Goal: Transaction & Acquisition: Purchase product/service

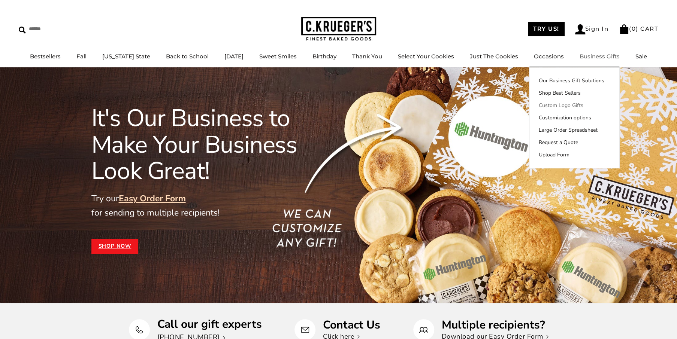
click at [569, 104] on link "Custom Logo Gifts" at bounding box center [574, 106] width 90 height 8
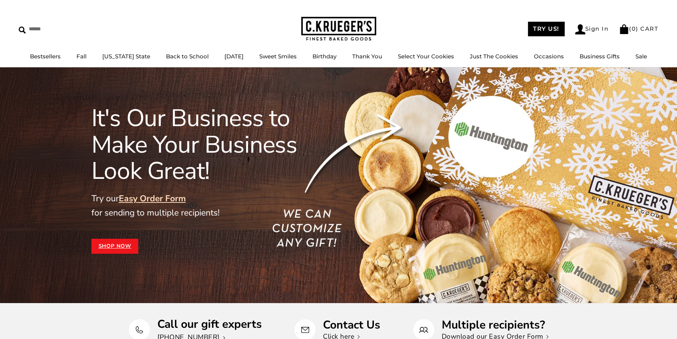
scroll to position [360, 0]
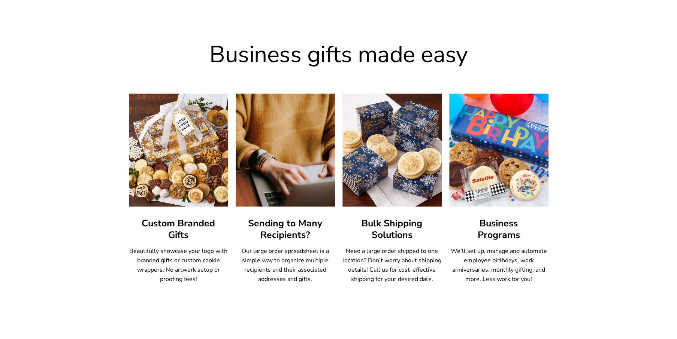
click at [167, 230] on h3 "Custom Branded Gifts" at bounding box center [178, 229] width 99 height 23
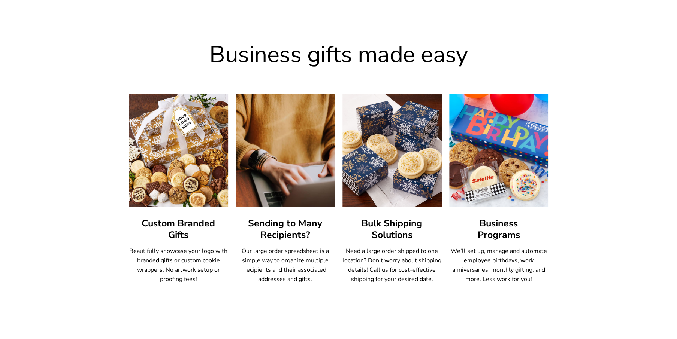
click at [166, 181] on img at bounding box center [178, 150] width 109 height 124
click at [167, 170] on img at bounding box center [178, 150] width 109 height 124
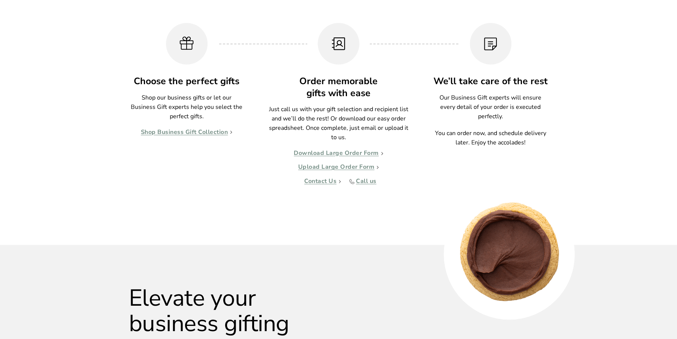
scroll to position [735, 0]
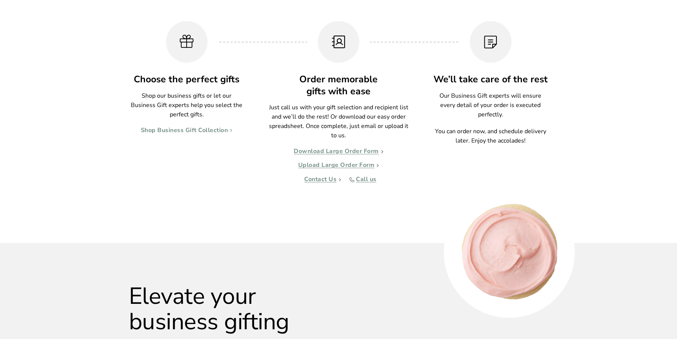
click at [186, 131] on link "Shop Business Gift Collection" at bounding box center [187, 130] width 92 height 7
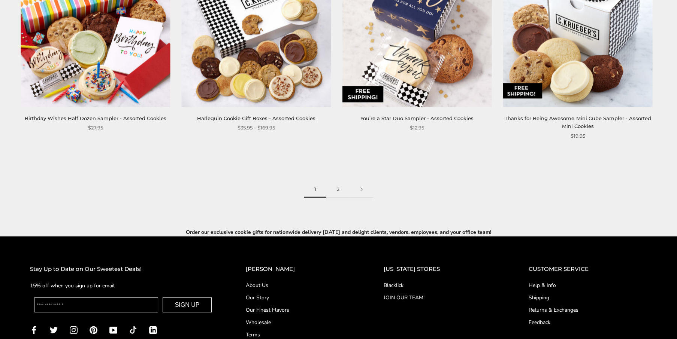
scroll to position [1216, 0]
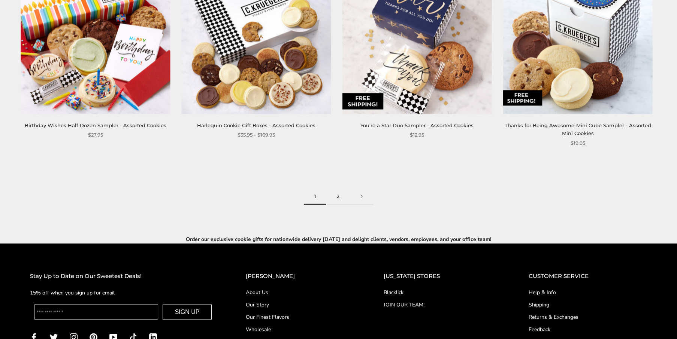
click at [337, 188] on link "2" at bounding box center [338, 196] width 24 height 17
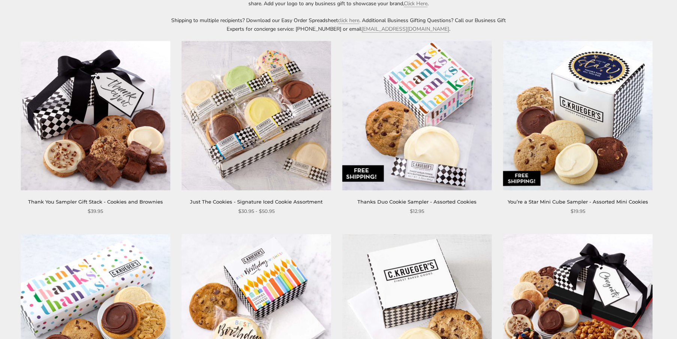
scroll to position [150, 0]
click at [243, 201] on link "Just The Cookies - Signature Iced Cookie Assortment" at bounding box center [256, 202] width 133 height 6
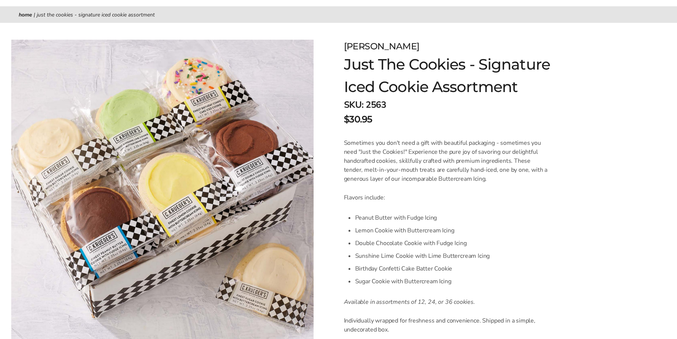
scroll to position [75, 0]
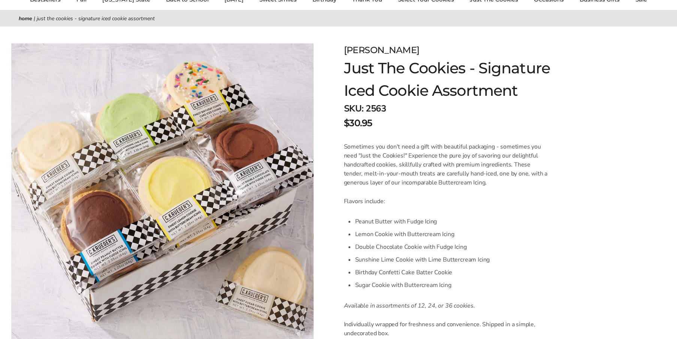
click at [24, 20] on link "Home" at bounding box center [25, 18] width 13 height 7
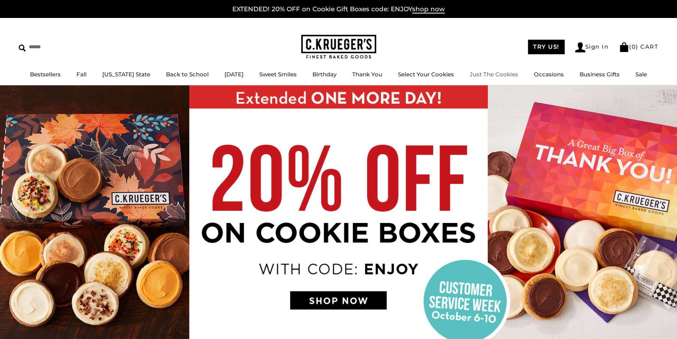
click at [493, 76] on link "Just The Cookies" at bounding box center [494, 74] width 48 height 7
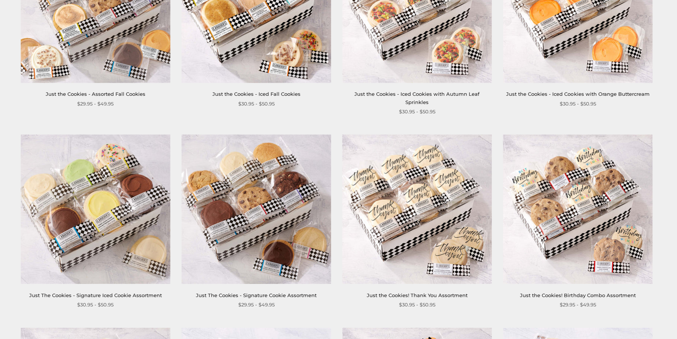
scroll to position [262, 0]
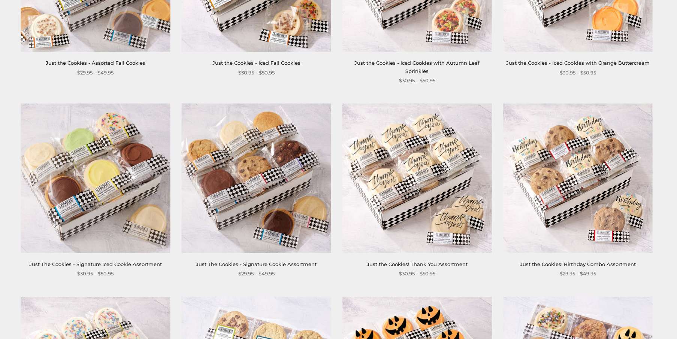
click at [258, 261] on link "Just The Cookies - Signature Cookie Assortment" at bounding box center [256, 264] width 121 height 6
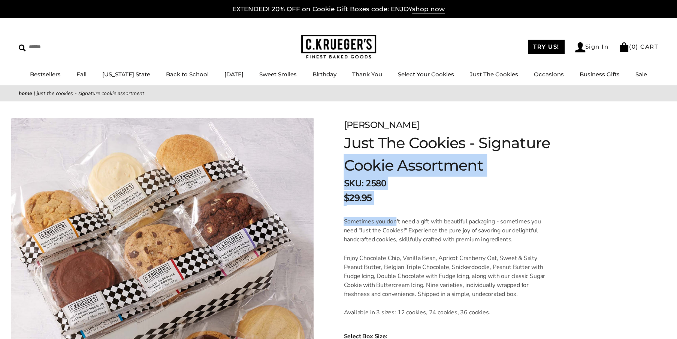
drag, startPoint x: 394, startPoint y: 207, endPoint x: 334, endPoint y: 155, distance: 78.6
click at [334, 155] on div "[PERSON_NAME] Just The Cookies - Signature Cookie Assortment SKU: 2580 $29.95 /…" at bounding box center [501, 337] width 352 height 470
drag, startPoint x: 334, startPoint y: 155, endPoint x: 575, endPoint y: 163, distance: 240.2
click at [575, 163] on h1 "Just The Cookies - Signature Cookie Assortment" at bounding box center [462, 154] width 239 height 45
click at [612, 189] on form "[PERSON_NAME] Just The Cookies - Signature Cookie Assortment SKU: 2580 $29.95 /…" at bounding box center [500, 344] width 315 height 453
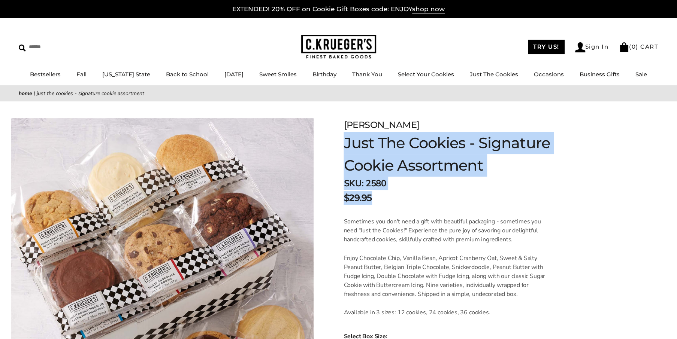
drag, startPoint x: 343, startPoint y: 139, endPoint x: 430, endPoint y: 194, distance: 102.5
click at [430, 194] on div "[PERSON_NAME] Just The Cookies - Signature Cookie Assortment SKU: 2580 $29.95 /…" at bounding box center [501, 337] width 352 height 470
drag, startPoint x: 430, startPoint y: 194, endPoint x: 380, endPoint y: 164, distance: 57.9
copy div "Just The Cookies - Signature Cookie Assortment SKU: 2580 $29.95"
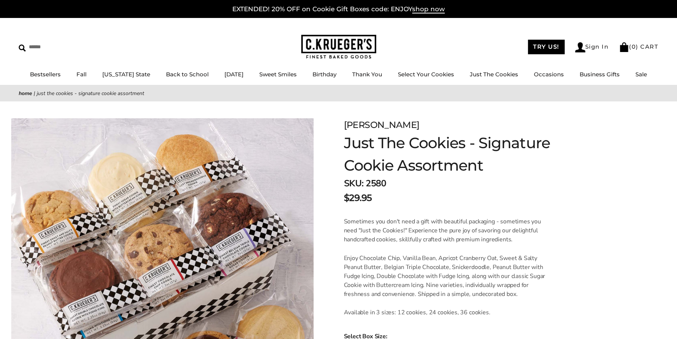
click at [585, 242] on form "C.KRUEGER'S Just The Cookies - Signature Cookie Assortment SKU: 2580 $29.95 / S…" at bounding box center [500, 344] width 315 height 453
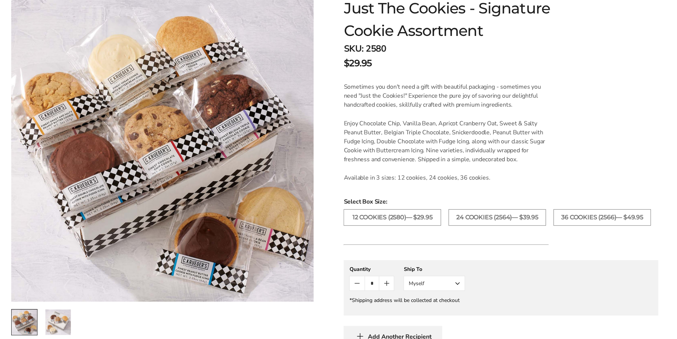
scroll to position [187, 0]
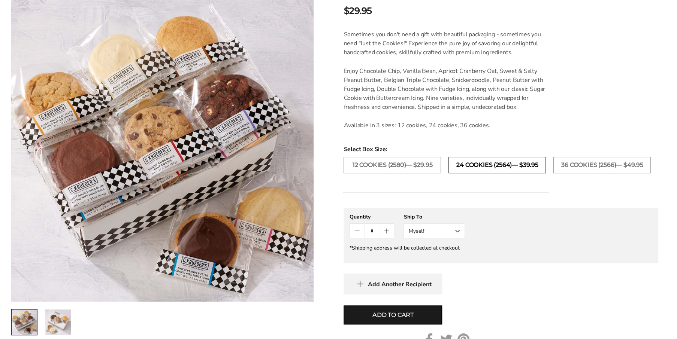
click at [481, 164] on label "24 COOKIES (2564)— $39.95" at bounding box center [496, 165] width 97 height 16
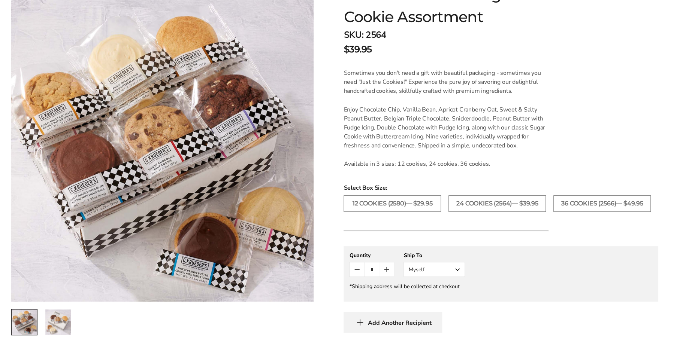
scroll to position [150, 0]
click at [491, 198] on label "24 COOKIES (2564)— $39.95" at bounding box center [496, 202] width 97 height 16
click at [528, 143] on p "Enjoy Chocolate Chip, Vanilla Bean, Apricot Cranberry Oat, Sweet & Salty Peanut…" at bounding box center [445, 126] width 205 height 45
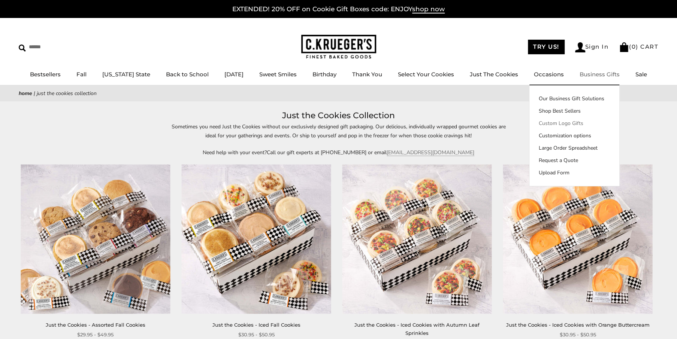
click at [575, 124] on link "Custom Logo Gifts" at bounding box center [574, 123] width 90 height 8
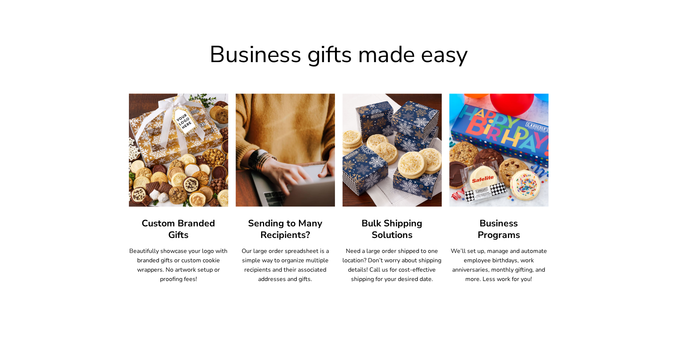
click at [166, 192] on img at bounding box center [178, 150] width 109 height 124
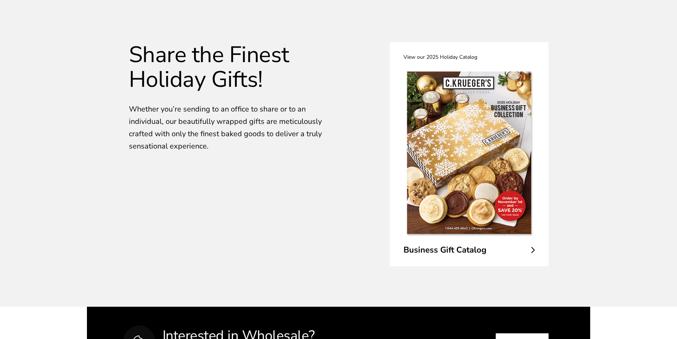
scroll to position [1334, 0]
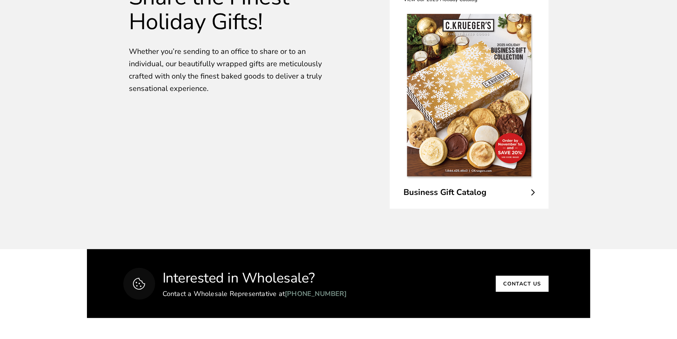
click at [493, 182] on div at bounding box center [468, 95] width 131 height 183
